Goal: Navigation & Orientation: Find specific page/section

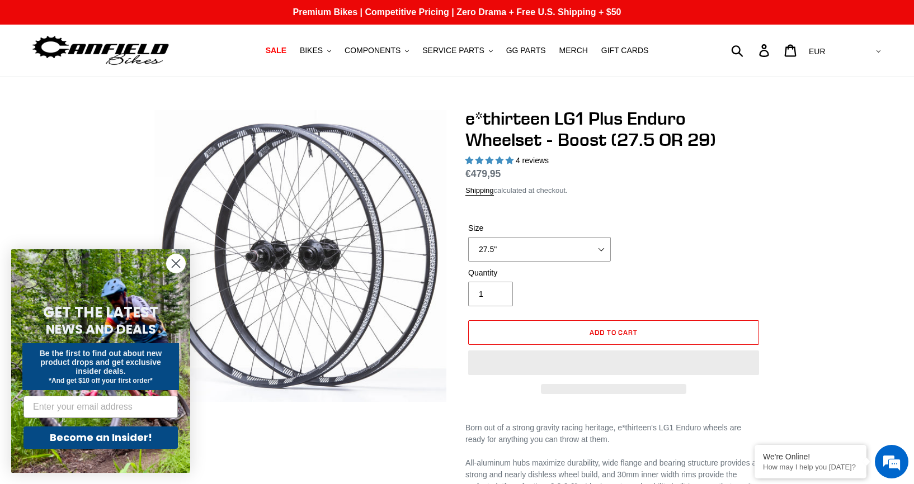
select select "highest-rating"
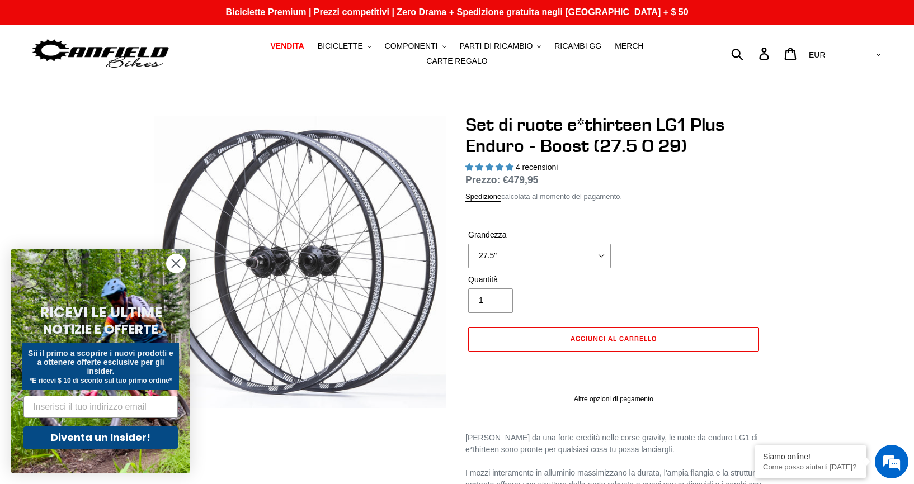
click at [174, 263] on circle "Chiudi finestra di dialogo" at bounding box center [176, 263] width 18 height 18
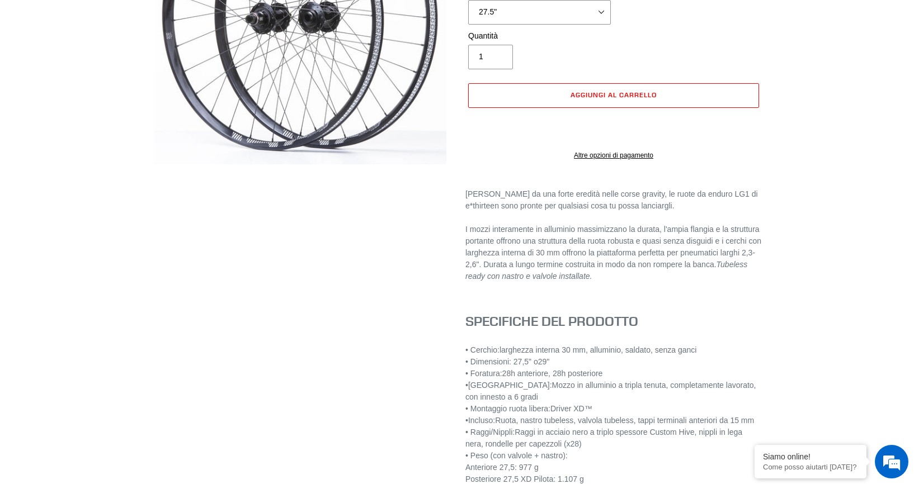
scroll to position [224, 0]
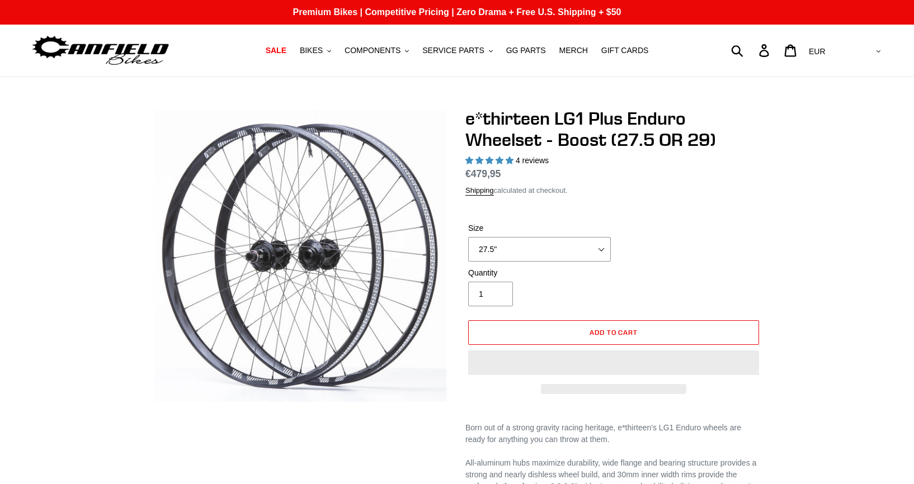
select select "highest-rating"
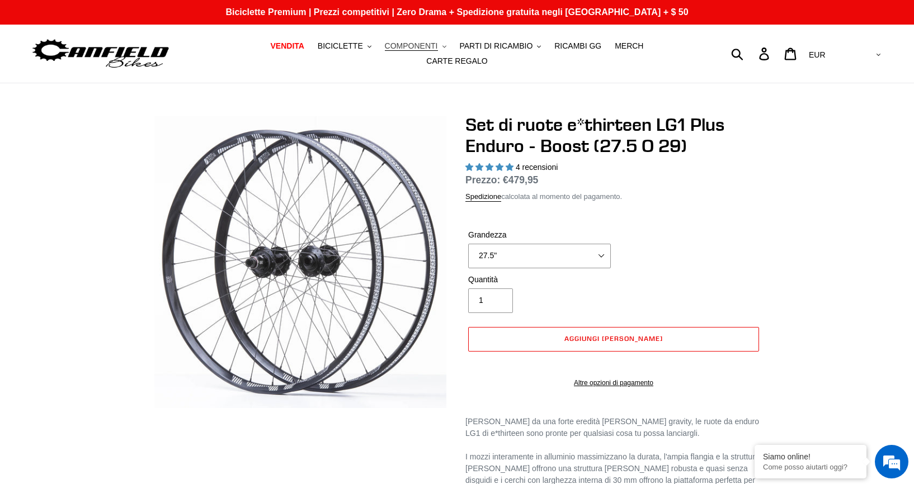
click at [420, 48] on span "COMPONENTI" at bounding box center [411, 46] width 53 height 10
click at [503, 45] on span "PARTI DI RICAMBIO" at bounding box center [495, 46] width 73 height 10
click at [350, 48] on span "BICICLETTE" at bounding box center [340, 46] width 45 height 10
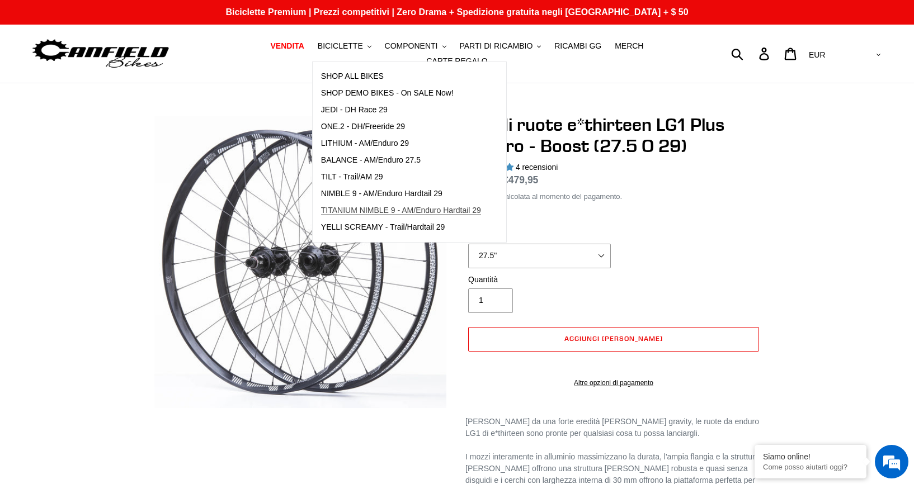
click at [375, 207] on span "TITANIUM NIMBLE 9 - AM/Enduro Hardtail 29" at bounding box center [401, 211] width 160 height 10
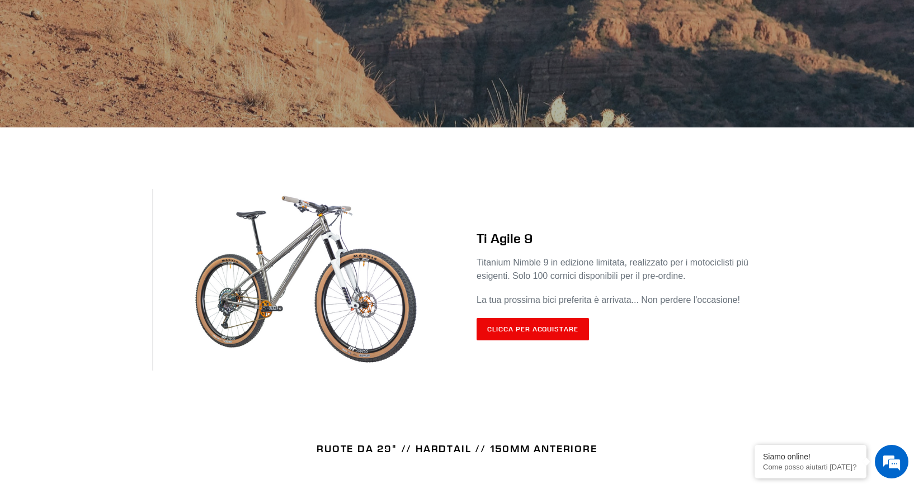
scroll to position [112, 0]
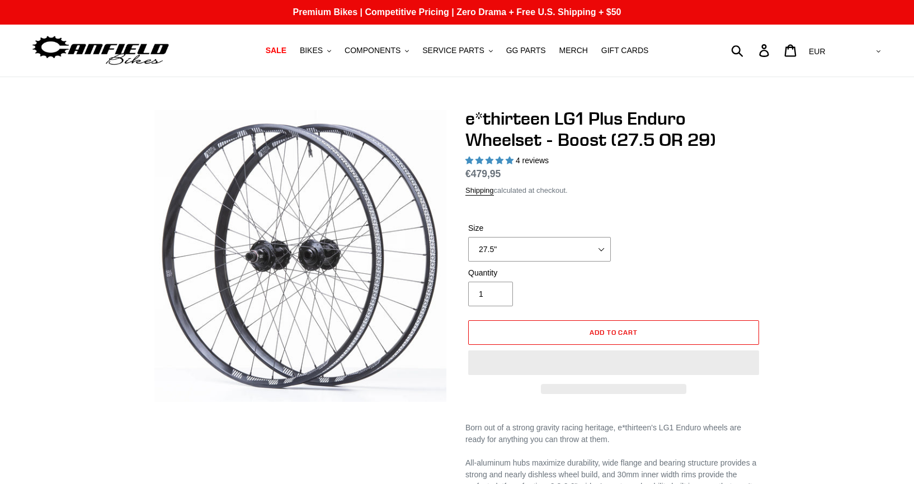
select select "highest-rating"
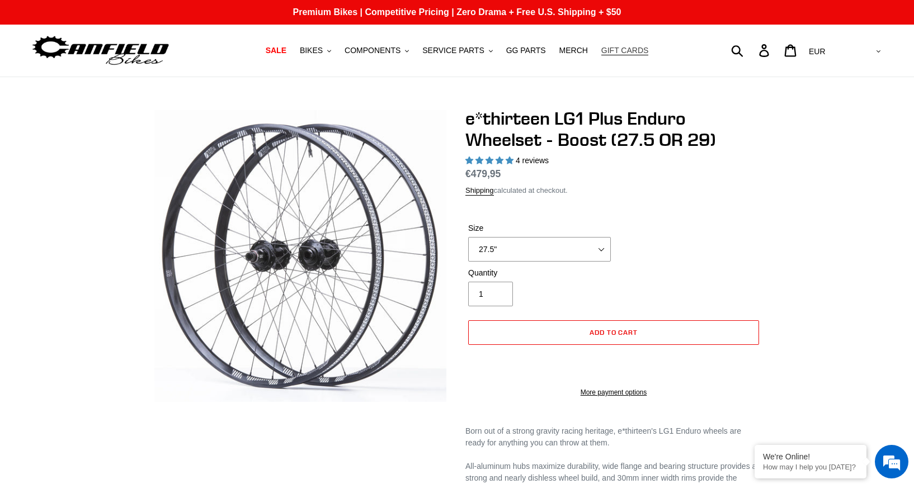
click at [603, 49] on span "GIFT CARDS" at bounding box center [625, 51] width 48 height 10
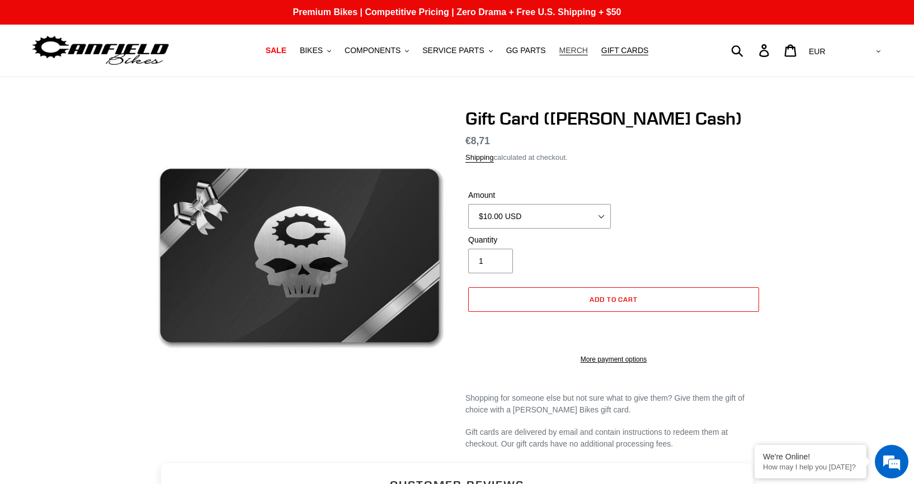
click at [559, 48] on span "MERCH" at bounding box center [573, 51] width 29 height 10
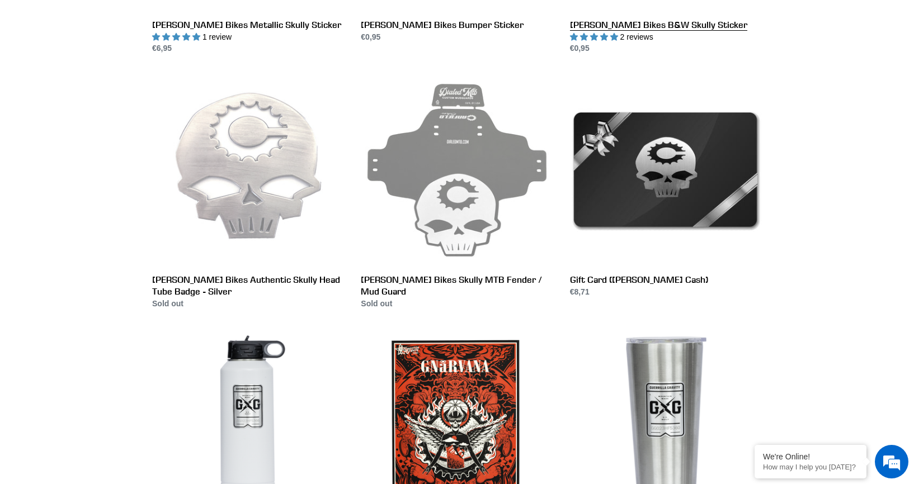
scroll to position [1398, 0]
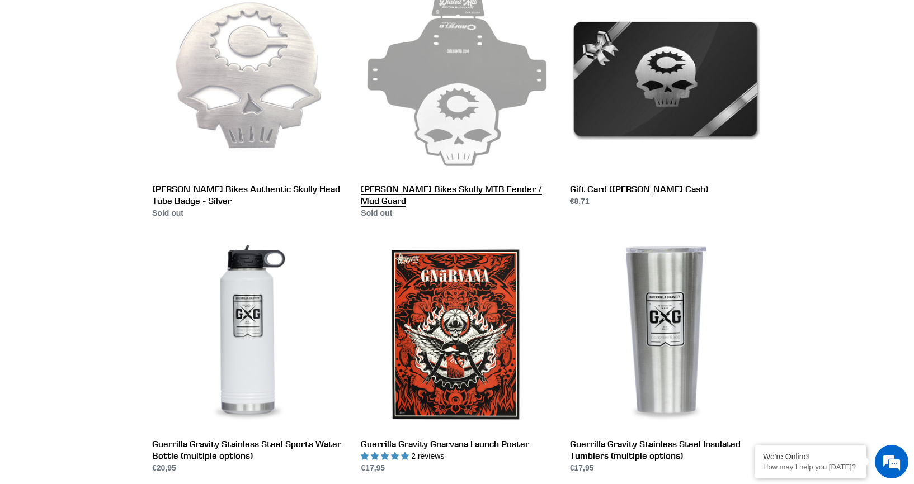
click at [451, 95] on link "Canfield Bikes Skully MTB Fender / Mud Guard" at bounding box center [457, 100] width 192 height 235
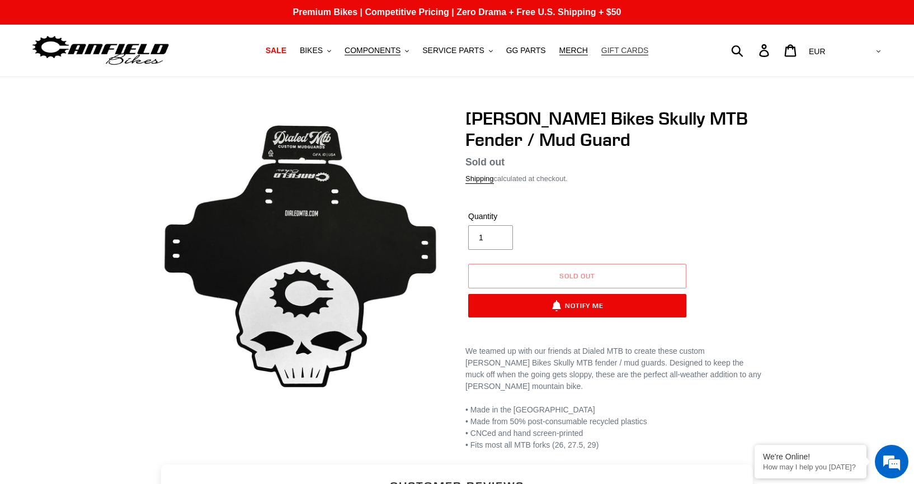
click at [601, 52] on span "GIFT CARDS" at bounding box center [625, 51] width 48 height 10
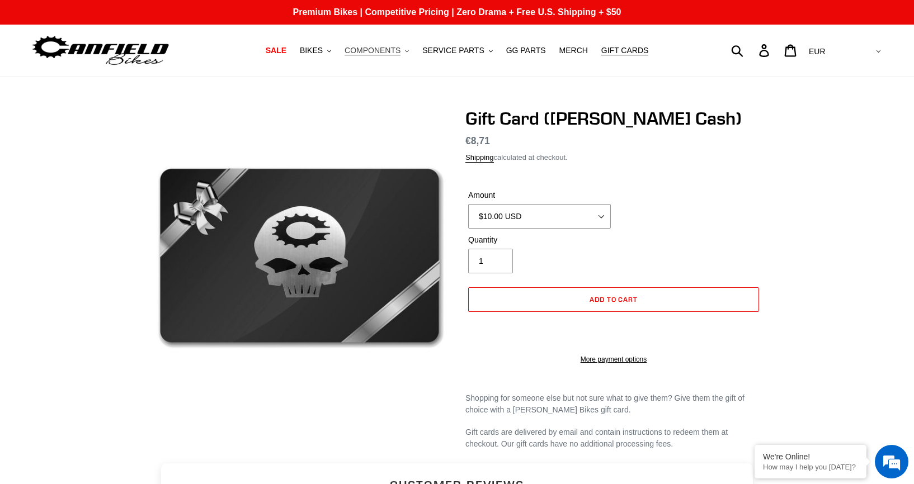
click at [390, 50] on span "COMPONENTS" at bounding box center [373, 51] width 56 height 10
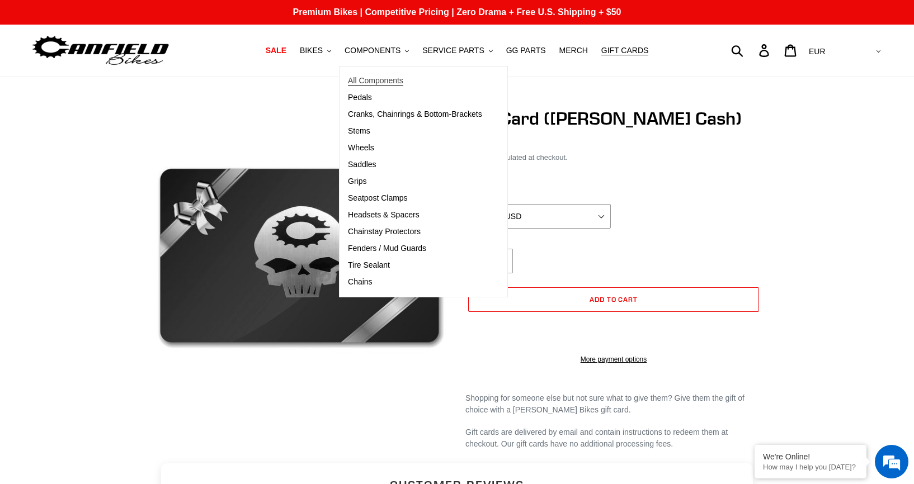
click at [393, 80] on span "All Components" at bounding box center [375, 81] width 55 height 10
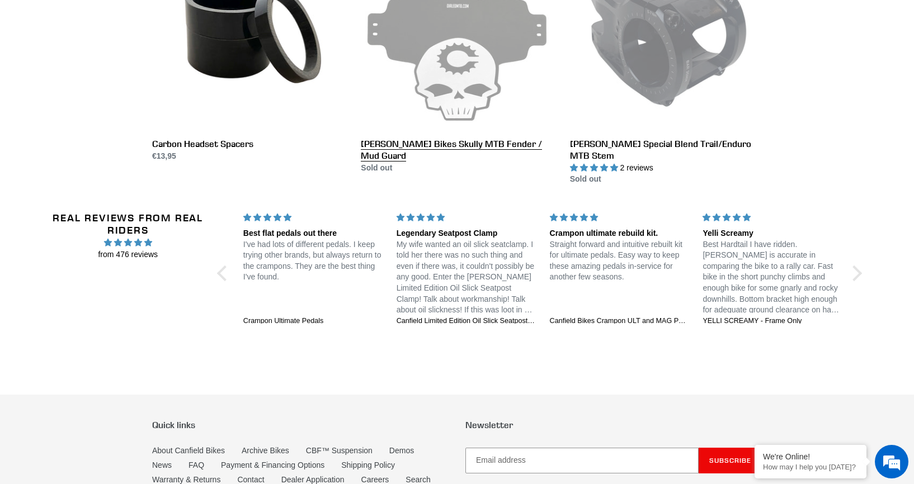
scroll to position [2328, 0]
